Goal: Find specific page/section: Find specific page/section

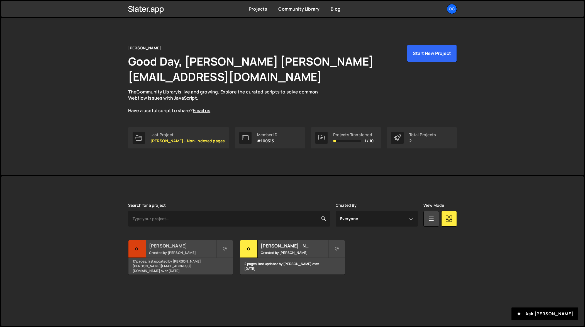
click at [188, 242] on h2 "[PERSON_NAME]" at bounding box center [182, 245] width 67 height 6
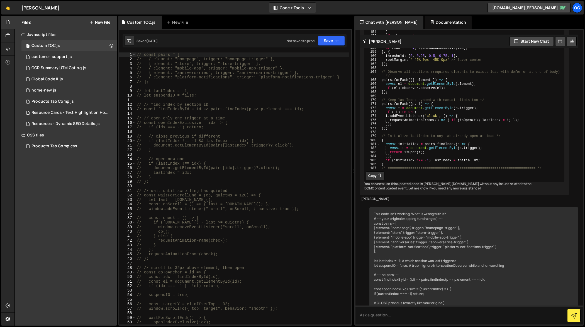
scroll to position [2785, 0]
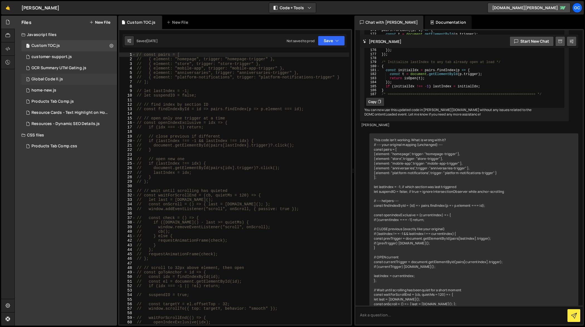
click at [64, 79] on div "1 Global Code II.js 0" at bounding box center [69, 79] width 96 height 11
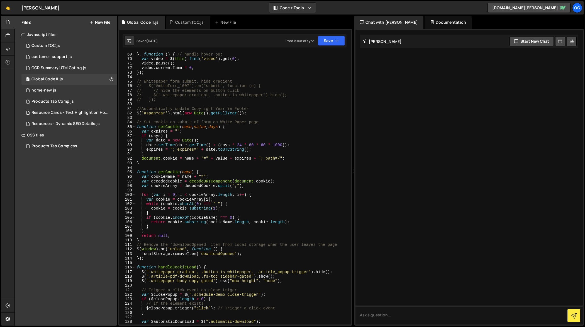
scroll to position [317, 0]
click at [578, 8] on div "OC" at bounding box center [577, 8] width 10 height 10
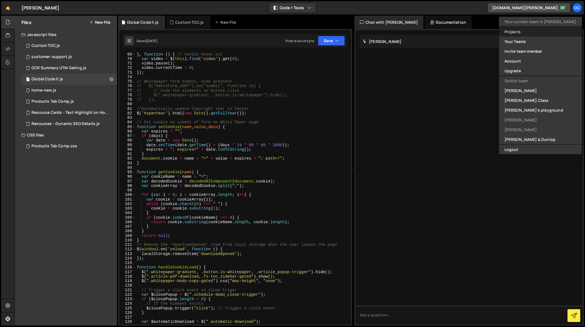
click at [548, 29] on link "Projects" at bounding box center [540, 32] width 83 height 10
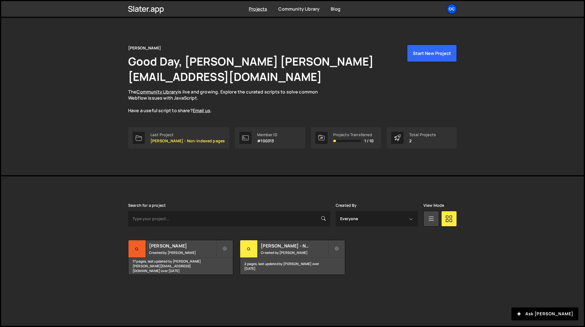
click at [452, 6] on div "OC" at bounding box center [452, 9] width 10 height 10
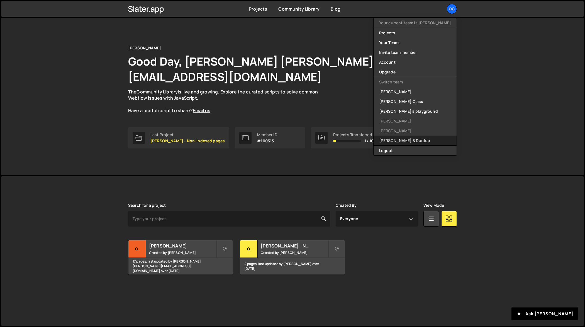
click at [420, 140] on link "[PERSON_NAME] & Dunlop" at bounding box center [415, 140] width 83 height 10
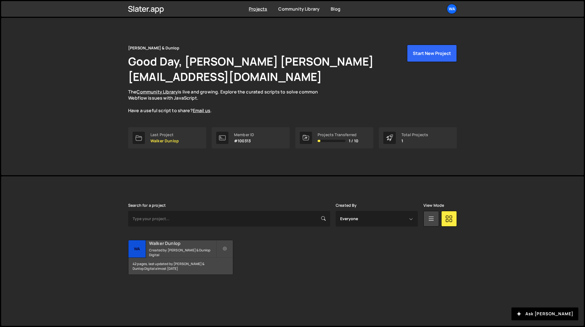
click at [178, 240] on h2 "Walker Dunlop" at bounding box center [182, 243] width 67 height 6
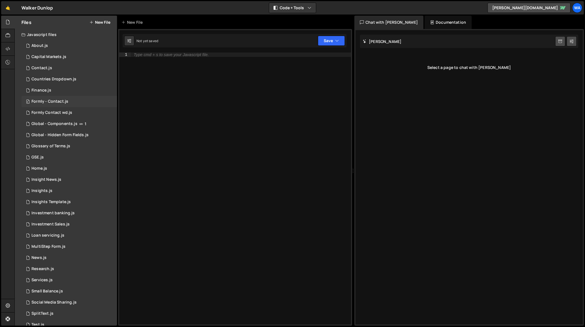
click at [48, 102] on div "Formly - Contact.js" at bounding box center [49, 101] width 37 height 5
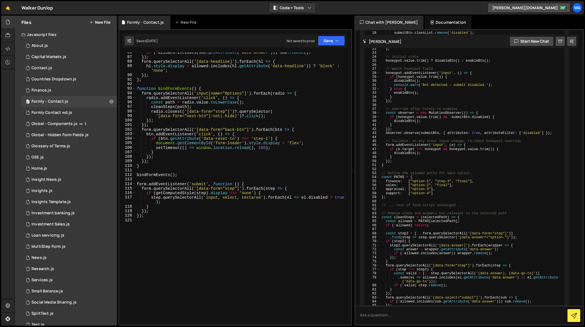
scroll to position [390, 0]
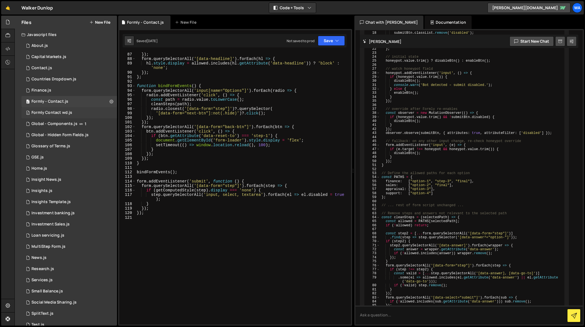
click at [47, 115] on div "Formly Contact wd.js" at bounding box center [51, 112] width 41 height 5
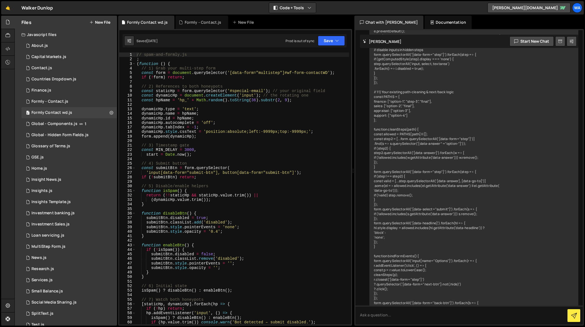
scroll to position [717, 0]
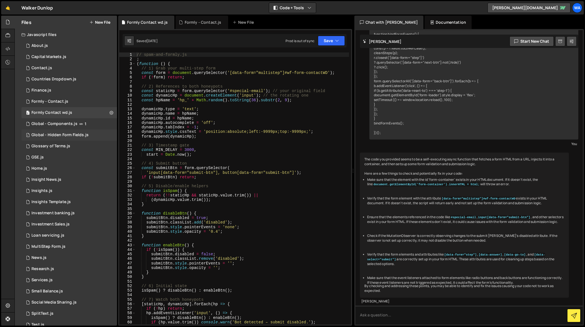
click at [52, 134] on div "Global - Hidden Form Fields.js" at bounding box center [59, 134] width 57 height 5
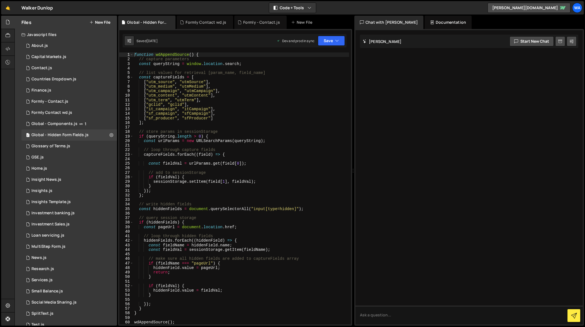
scroll to position [0, 0]
click at [42, 125] on div "Global - Components.js" at bounding box center [54, 123] width 46 height 5
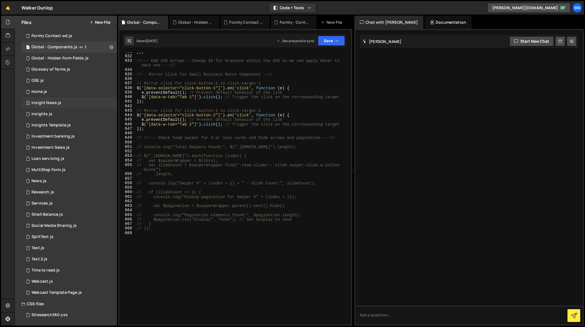
scroll to position [77, 0]
click at [40, 281] on div "Webcast.js" at bounding box center [41, 280] width 21 height 5
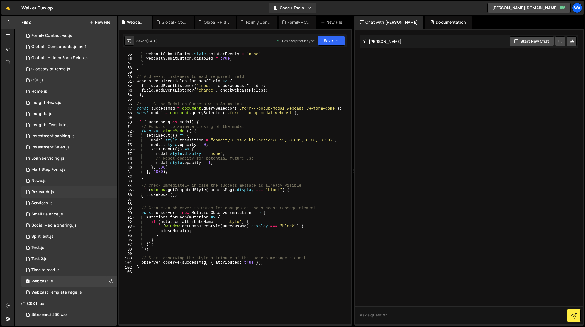
scroll to position [0, 0]
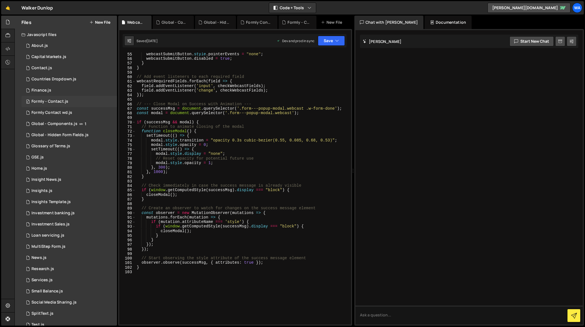
click at [43, 102] on div "Formly - Contact.js" at bounding box center [49, 101] width 37 height 5
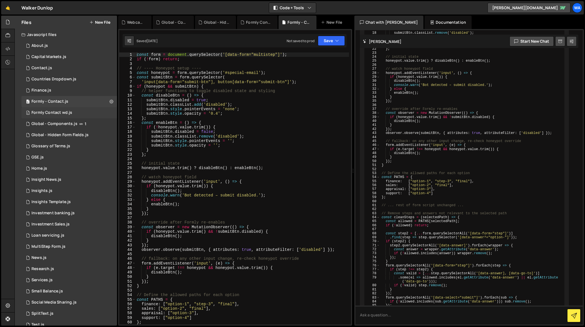
click at [56, 114] on div "Formly Contact wd.js" at bounding box center [51, 112] width 41 height 5
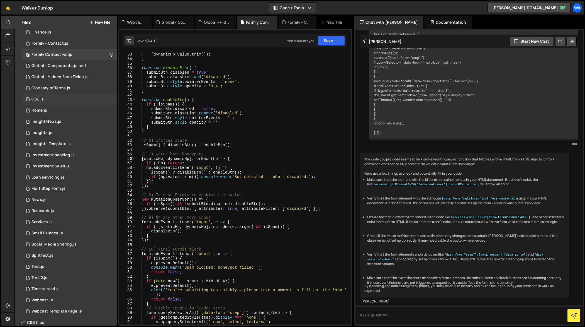
scroll to position [77, 0]
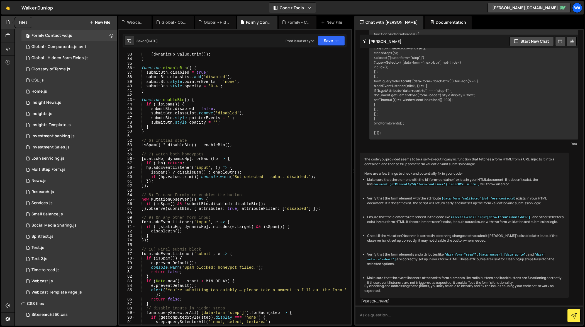
click at [7, 22] on icon at bounding box center [8, 22] width 4 height 6
